Goal: Task Accomplishment & Management: Use online tool/utility

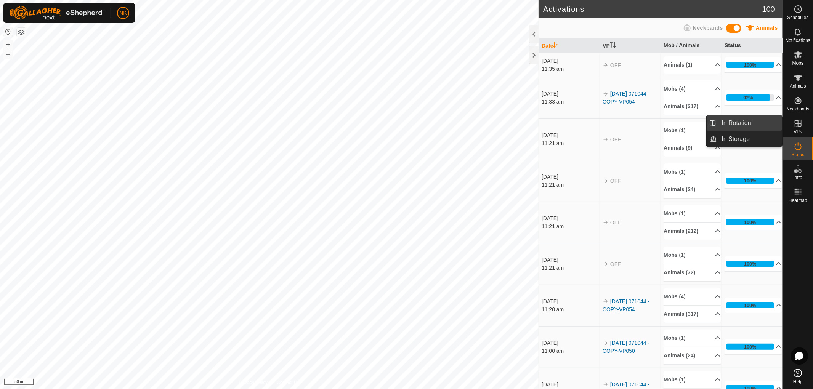
click at [740, 120] on span "In Rotation" at bounding box center [736, 123] width 29 height 9
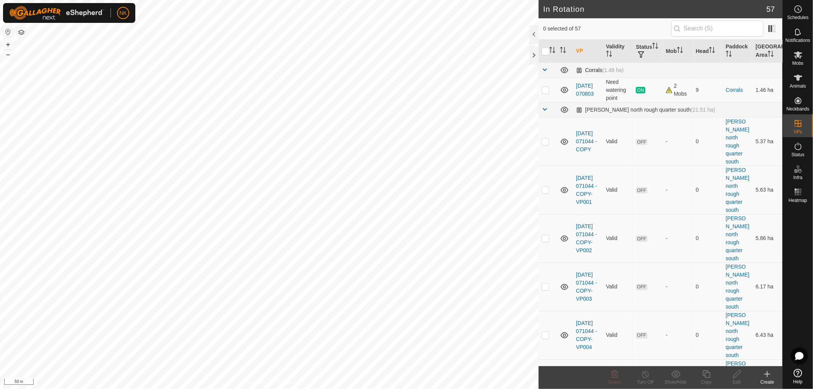
click at [544, 70] on span at bounding box center [544, 70] width 6 height 6
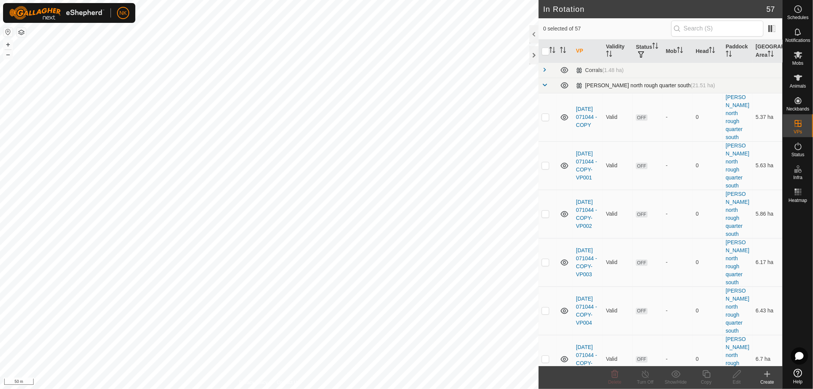
click at [544, 86] on span at bounding box center [544, 85] width 6 height 6
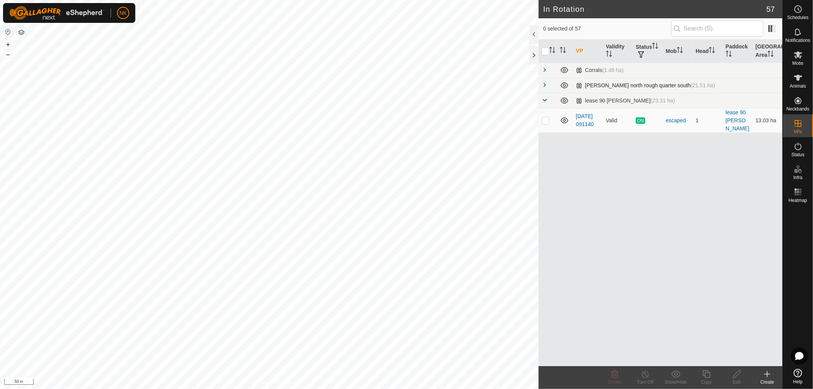
click at [544, 89] on td at bounding box center [547, 85] width 18 height 15
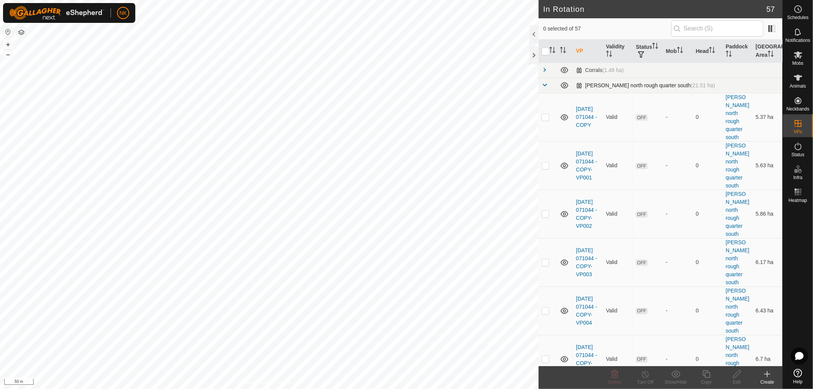
click at [544, 87] on span at bounding box center [544, 85] width 6 height 6
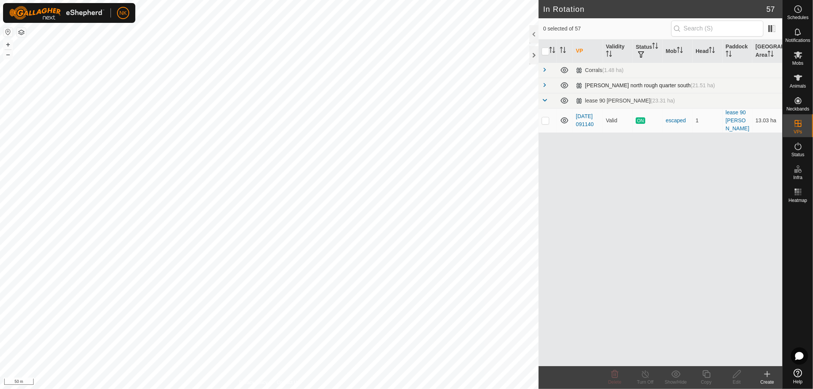
click at [544, 87] on span at bounding box center [544, 85] width 6 height 6
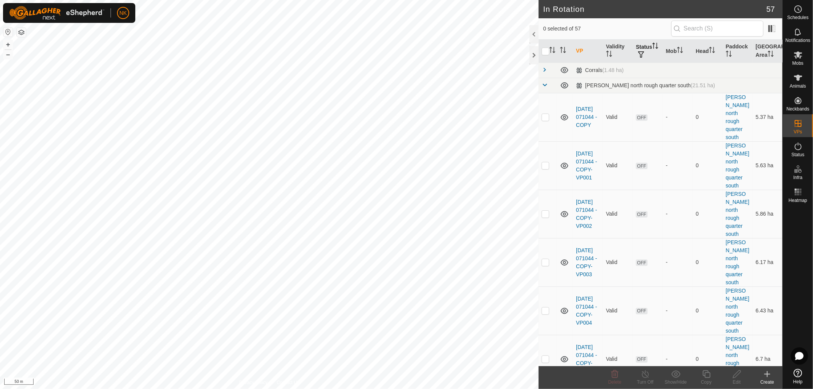
click at [644, 55] on span "button" at bounding box center [641, 54] width 6 height 6
click at [649, 96] on input "ON" at bounding box center [648, 95] width 8 height 8
checkbox input "true"
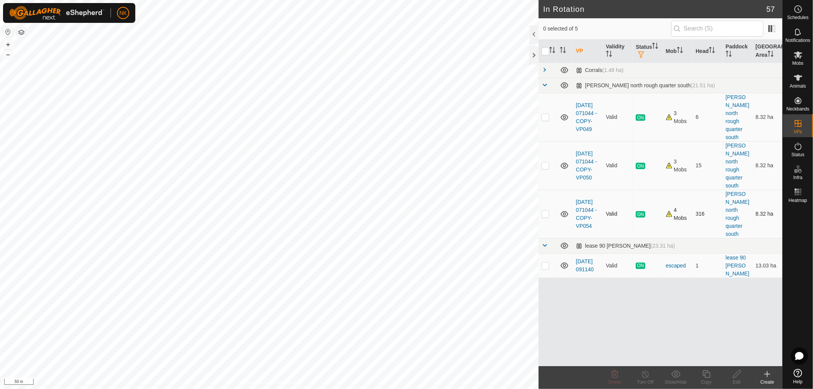
click at [547, 211] on p-checkbox at bounding box center [545, 214] width 8 height 6
checkbox input "true"
click at [706, 376] on icon at bounding box center [707, 374] width 10 height 9
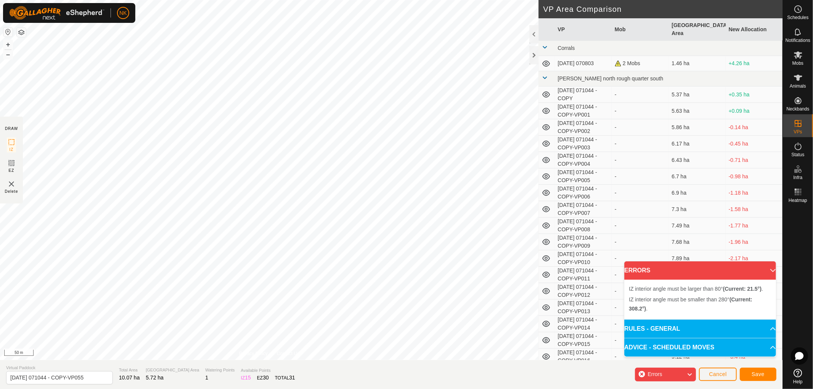
click at [314, 261] on div "IZ interior angle must be smaller than 280° (Current: 308.2°) . + – ⇧ i 50 m" at bounding box center [269, 180] width 538 height 360
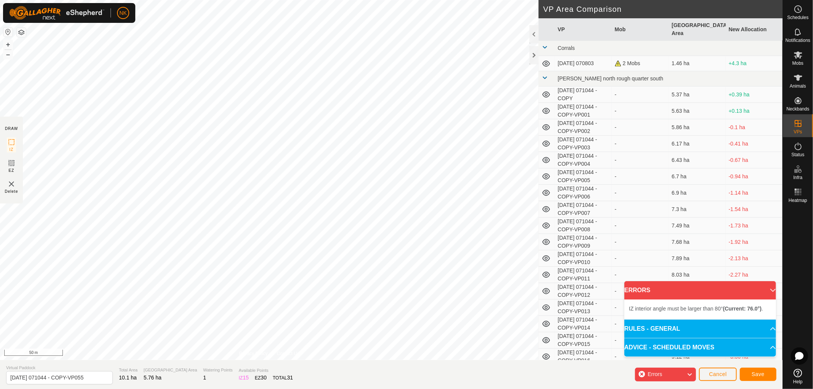
click at [296, 243] on div "IZ interior angle must be larger than 80° (Current: 76.0°) . + – ⇧ i 50 m" at bounding box center [269, 180] width 538 height 360
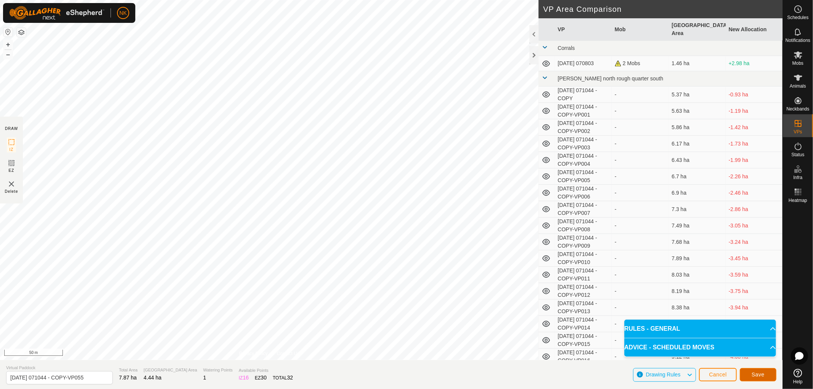
click at [758, 371] on button "Save" at bounding box center [758, 374] width 37 height 13
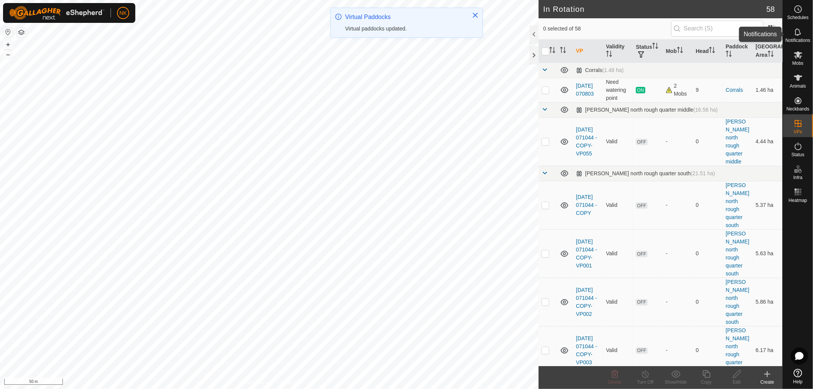
click at [797, 58] on icon at bounding box center [797, 54] width 9 height 9
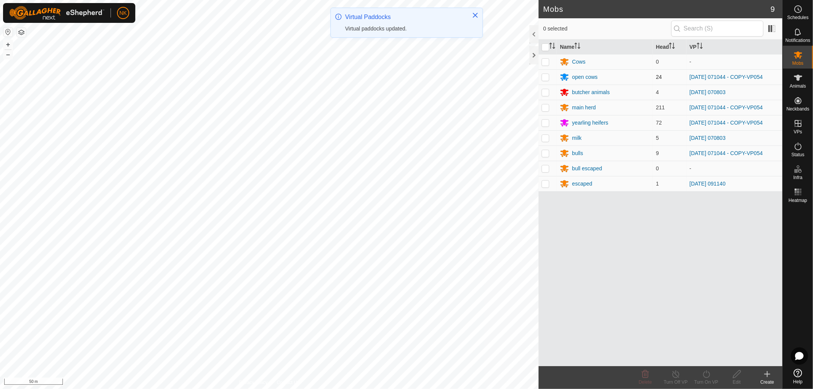
click at [546, 75] on p-checkbox at bounding box center [545, 77] width 8 height 6
checkbox input "true"
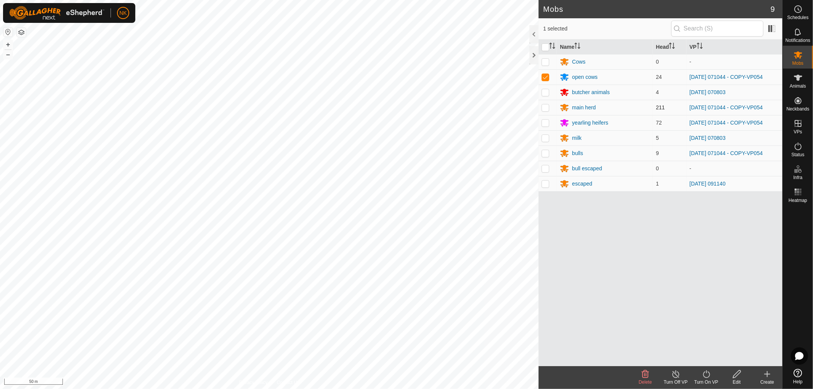
click at [546, 108] on p-checkbox at bounding box center [545, 107] width 8 height 6
checkbox input "true"
click at [547, 124] on p-checkbox at bounding box center [545, 123] width 8 height 6
checkbox input "true"
click at [546, 155] on p-checkbox at bounding box center [545, 153] width 8 height 6
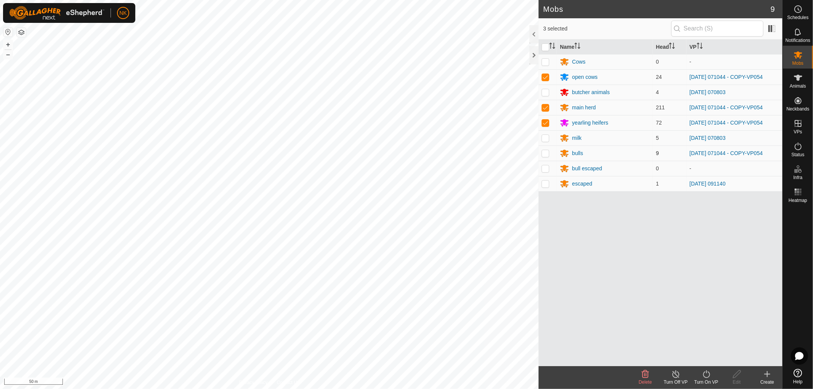
checkbox input "true"
click at [708, 374] on icon at bounding box center [707, 374] width 10 height 9
click at [702, 361] on link "Now" at bounding box center [728, 357] width 75 height 15
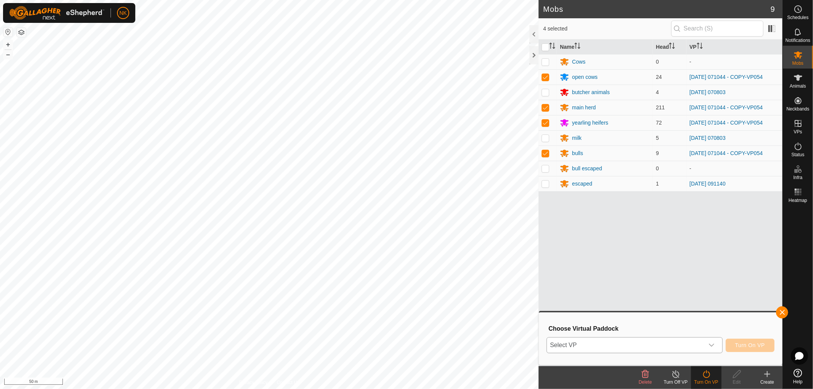
click at [642, 343] on span "Select VP" at bounding box center [625, 345] width 157 height 15
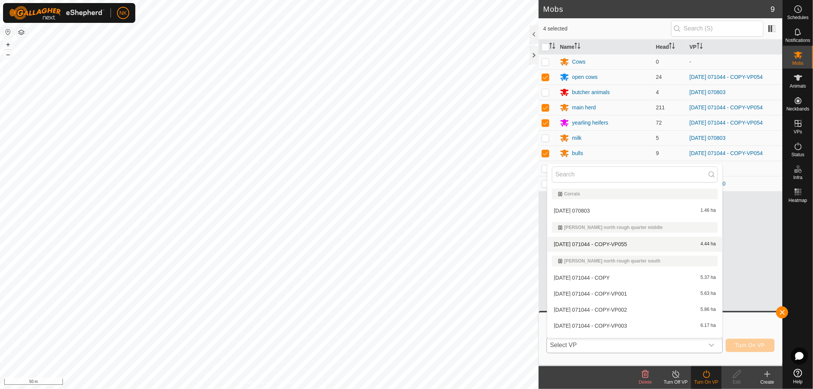
click at [600, 244] on li "[DATE] 071044 - COPY-VP055 4.44 ha" at bounding box center [634, 244] width 175 height 15
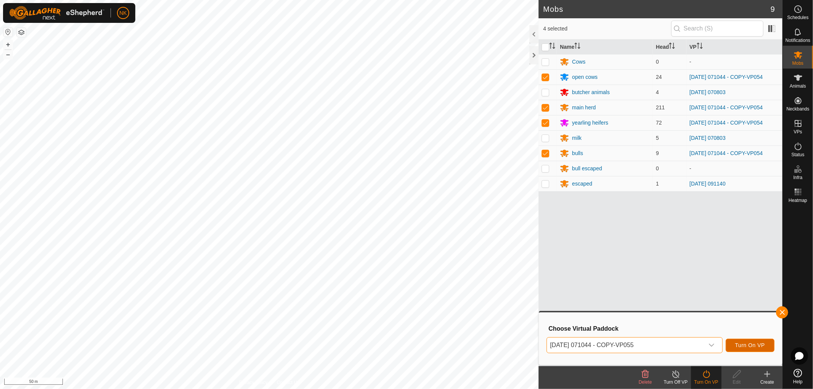
click at [747, 343] on span "Turn On VP" at bounding box center [750, 345] width 30 height 6
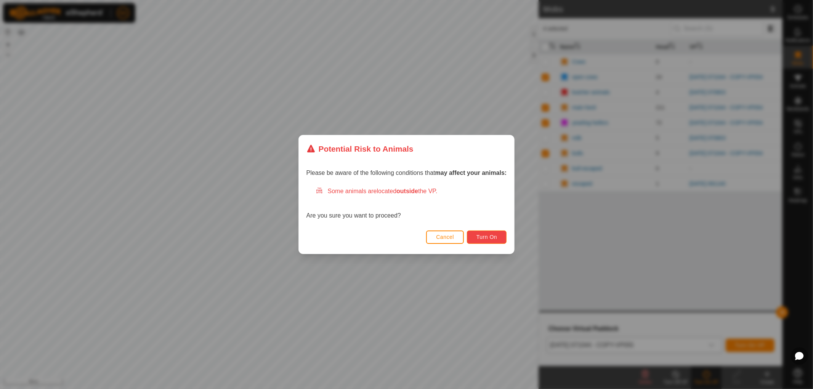
click at [483, 238] on span "Turn On" at bounding box center [486, 237] width 21 height 6
